Goal: Information Seeking & Learning: Learn about a topic

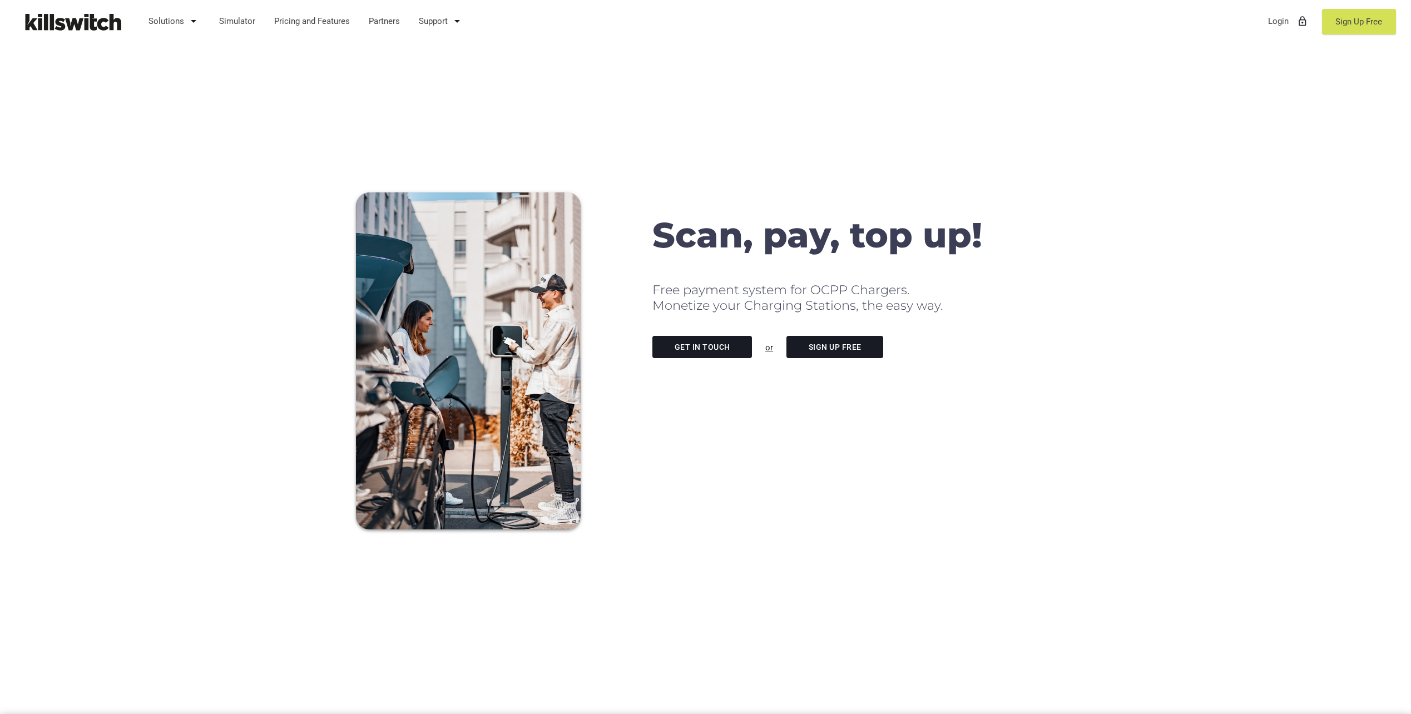
click at [702, 345] on link "Get in touch" at bounding box center [702, 347] width 100 height 22
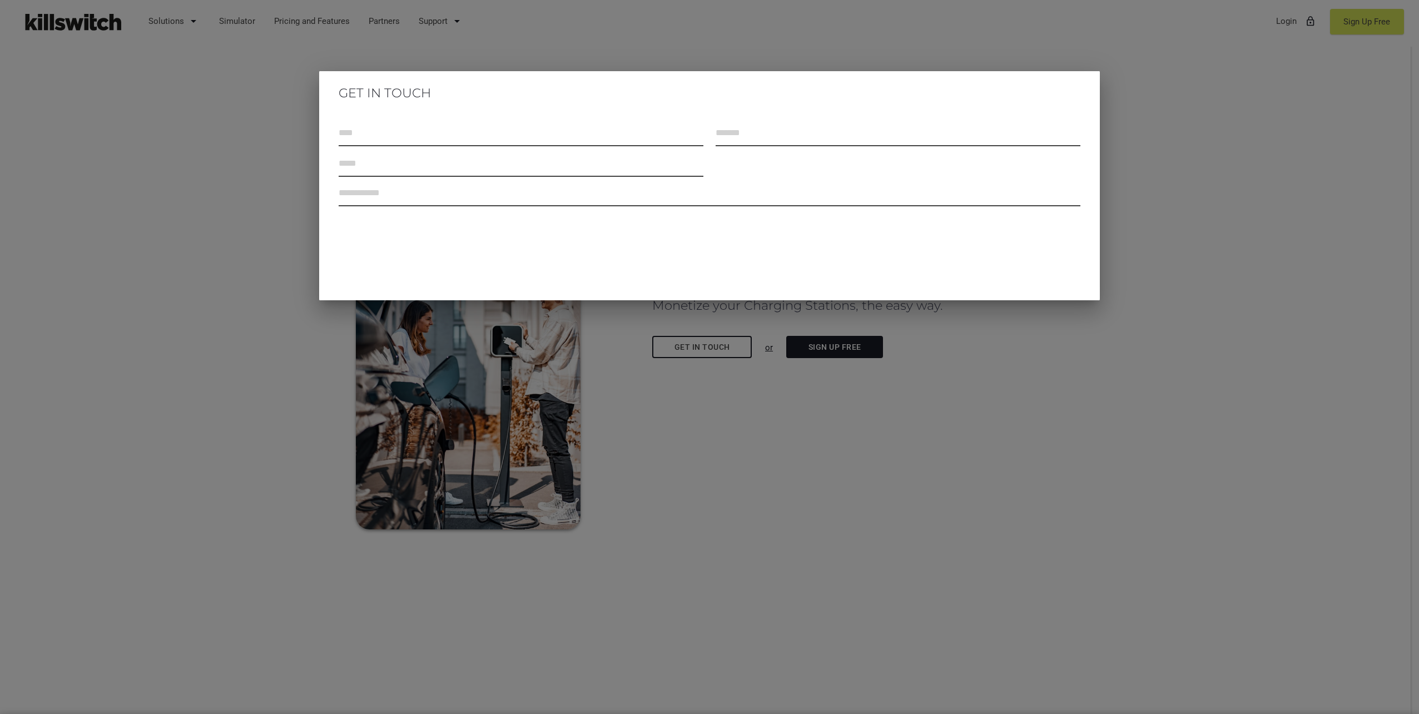
click at [1206, 103] on div at bounding box center [709, 267] width 1419 height 893
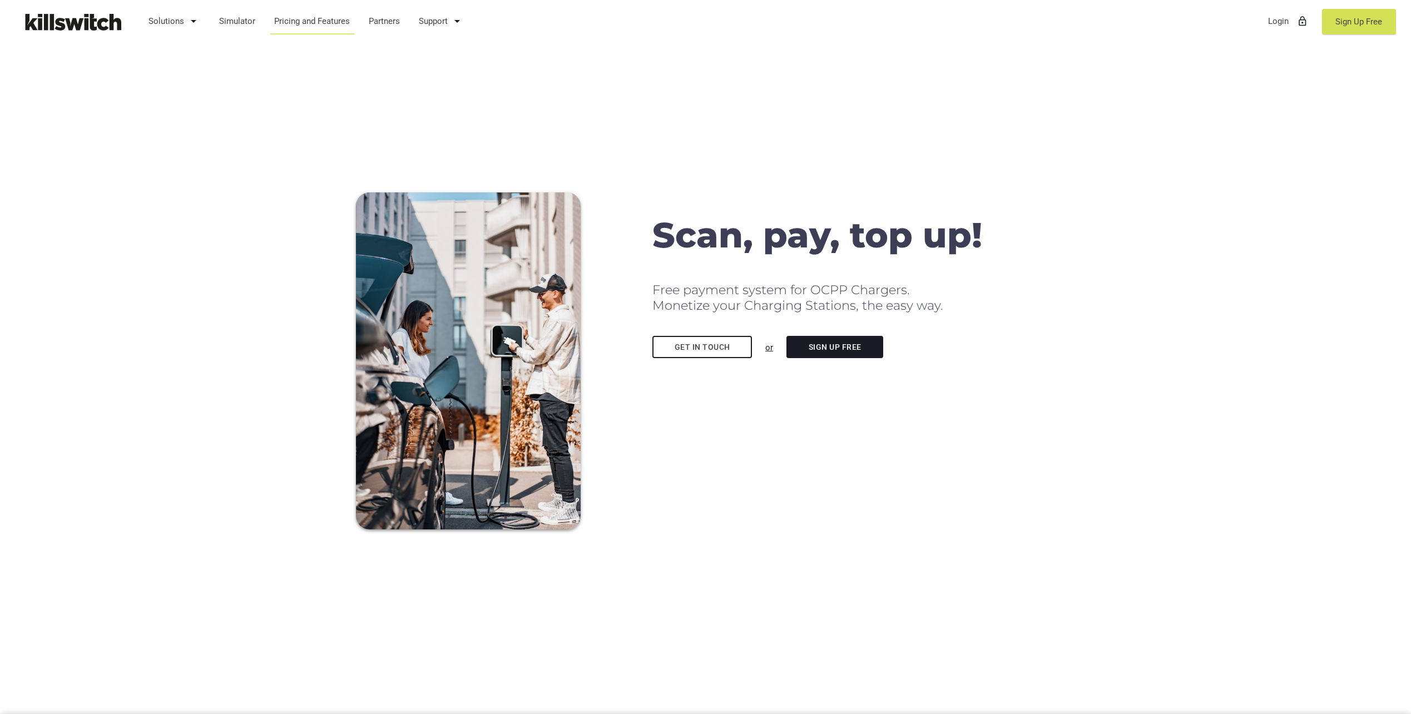
click at [328, 23] on link "Pricing and Features" at bounding box center [312, 21] width 86 height 29
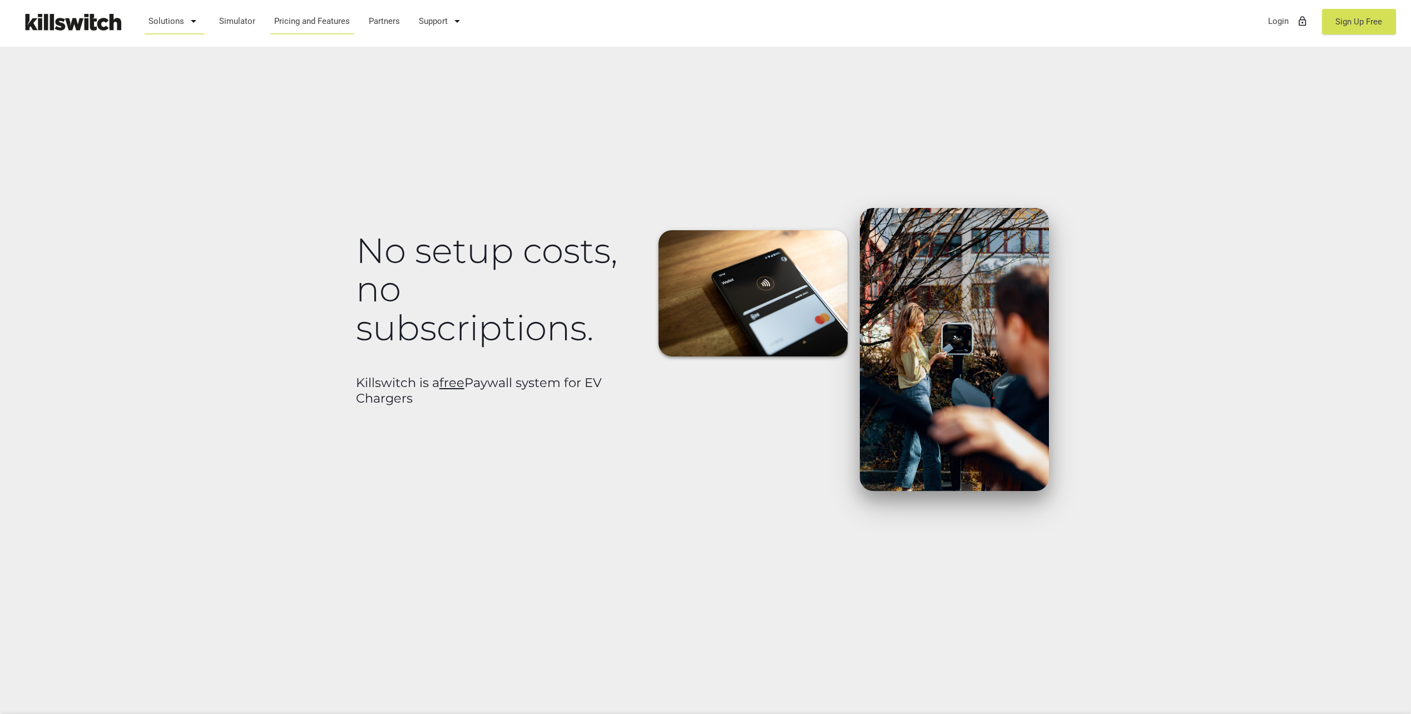
click at [170, 21] on link "Solutions arrow_drop_down" at bounding box center [175, 21] width 62 height 29
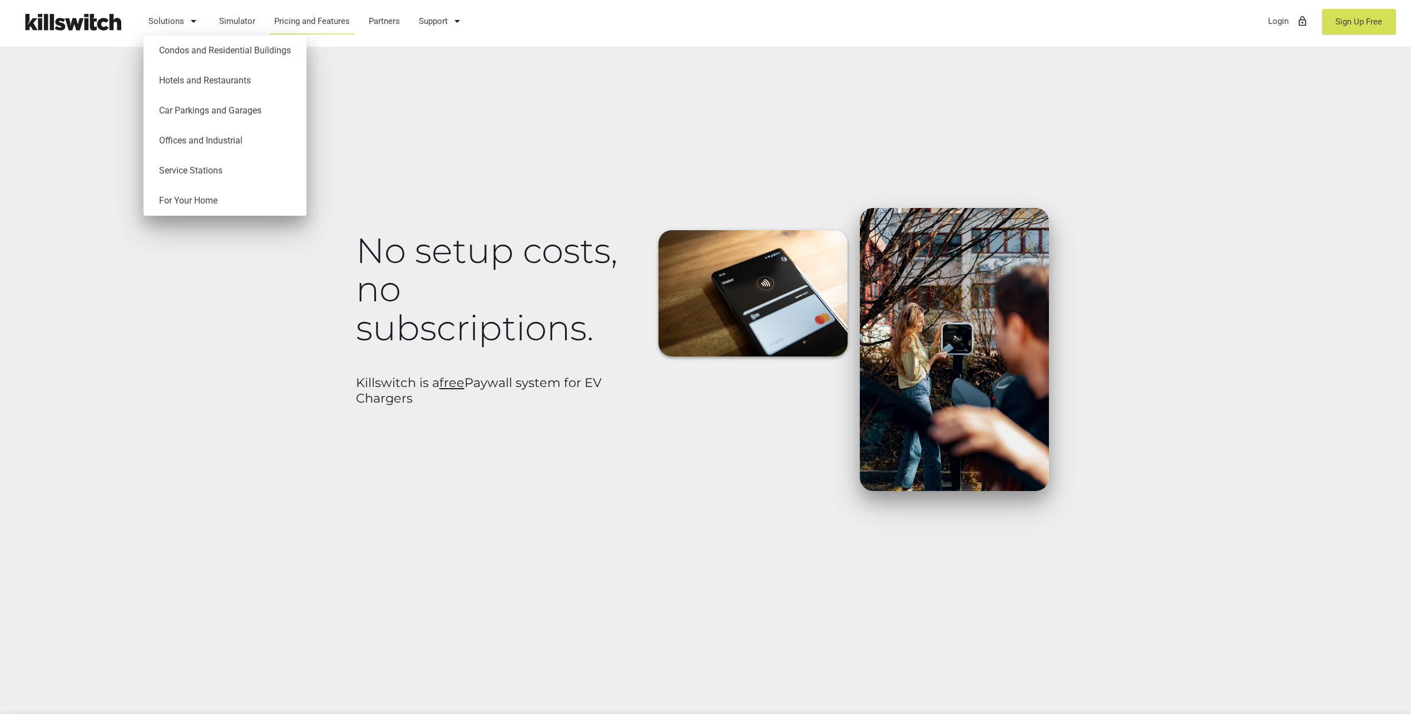
click at [426, 130] on div "No setup costs, no subscriptions. Killswitch is a free Paywall system for EV Ch…" at bounding box center [705, 357] width 1411 height 714
